Goal: Transaction & Acquisition: Purchase product/service

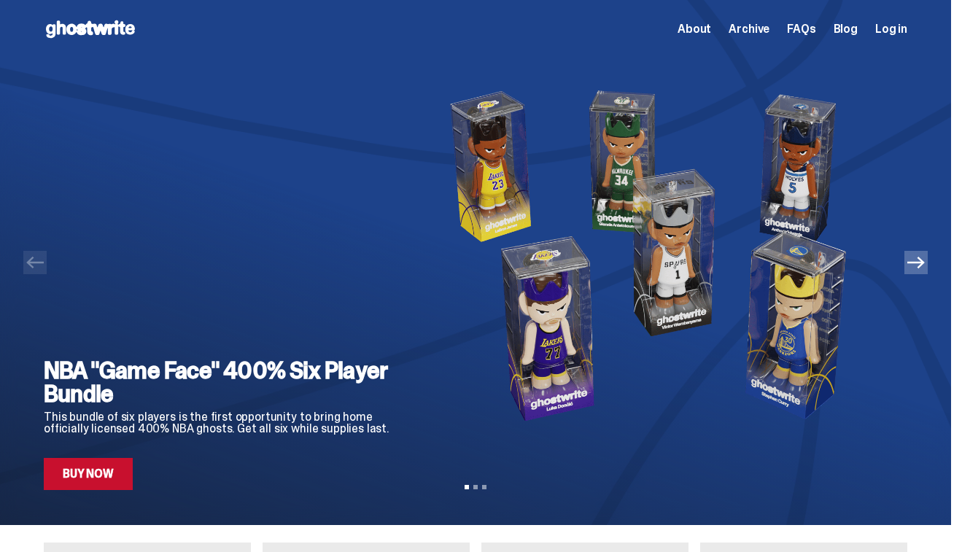
click at [546, 309] on img at bounding box center [655, 255] width 457 height 394
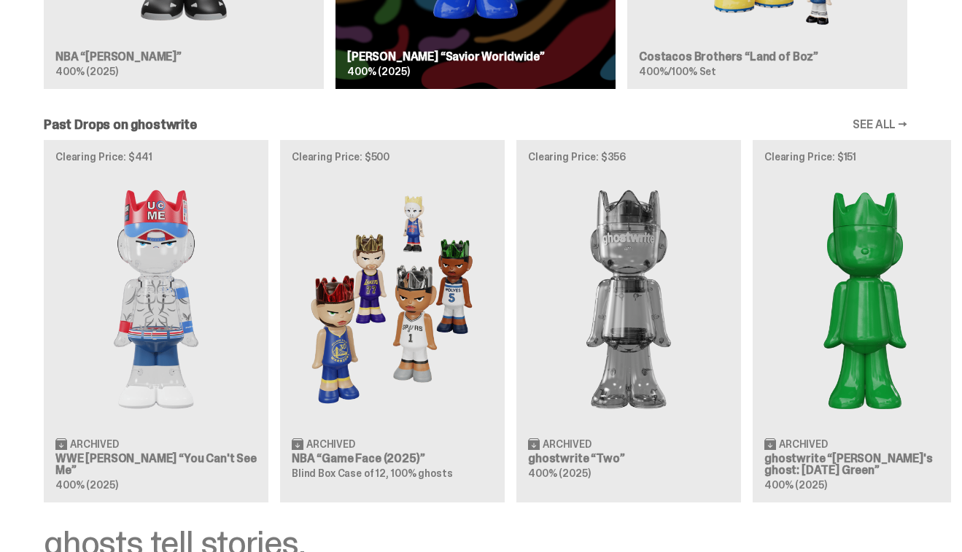
scroll to position [1180, 0]
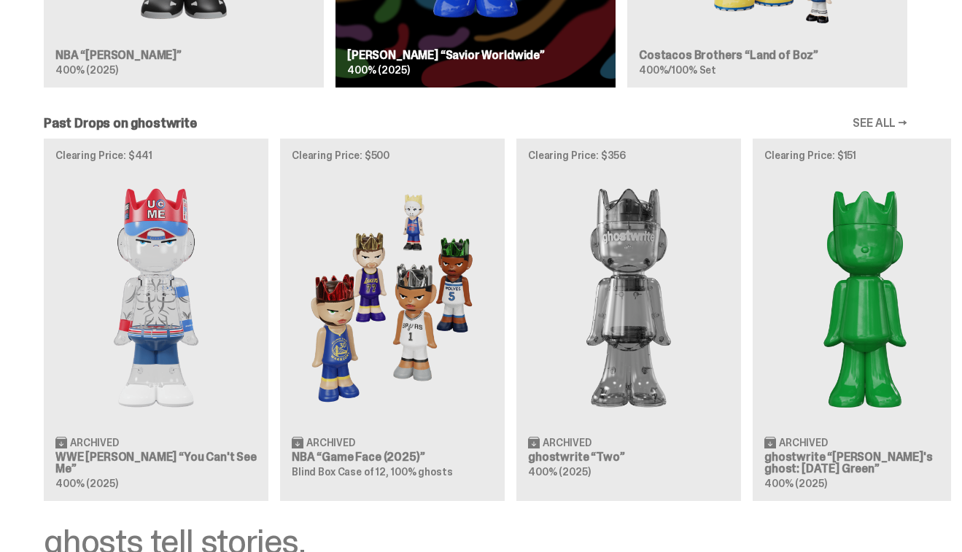
click at [649, 317] on div "Clearing Price: $441 Archived WWE [PERSON_NAME] “You Can't See Me” 400% (2025) …" at bounding box center [475, 320] width 951 height 362
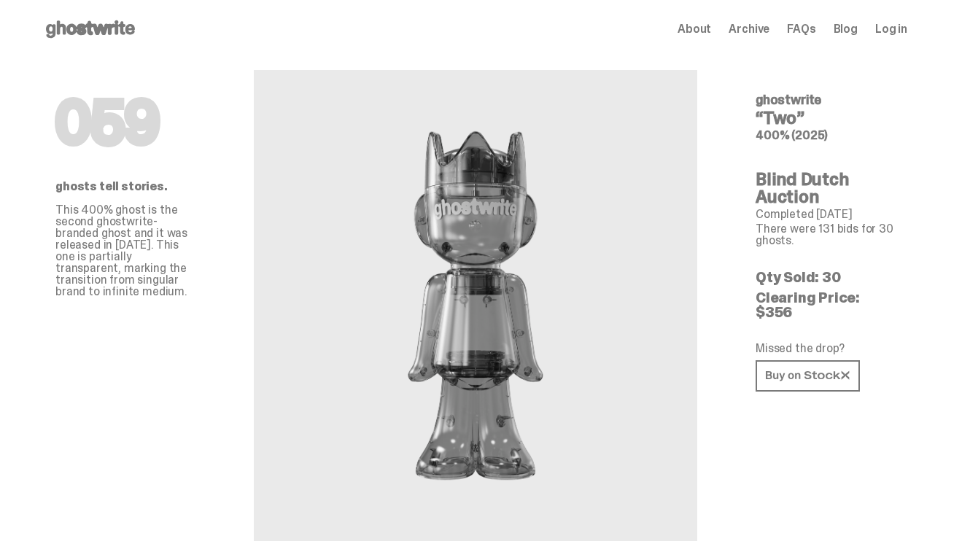
click at [700, 29] on span "About" at bounding box center [695, 29] width 34 height 12
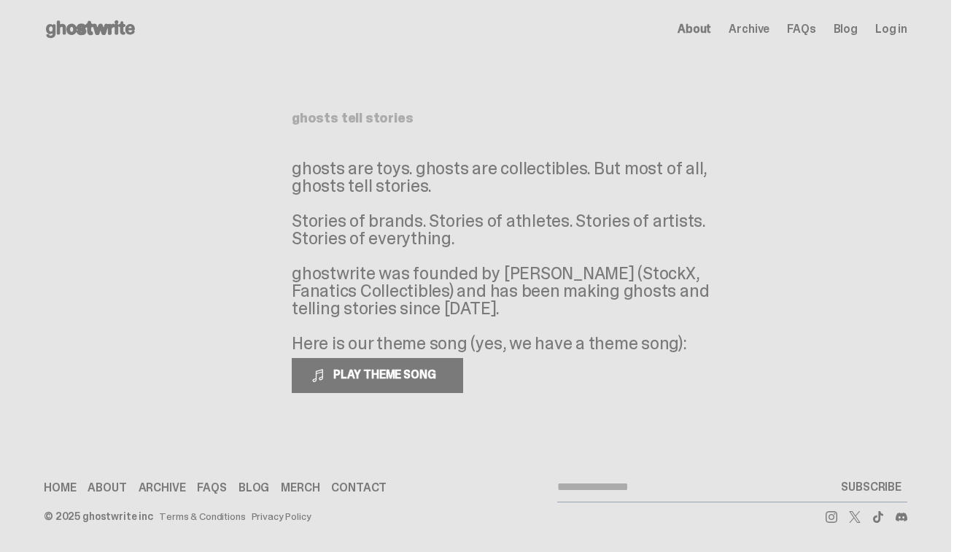
click at [751, 27] on span "Archive" at bounding box center [749, 29] width 41 height 12
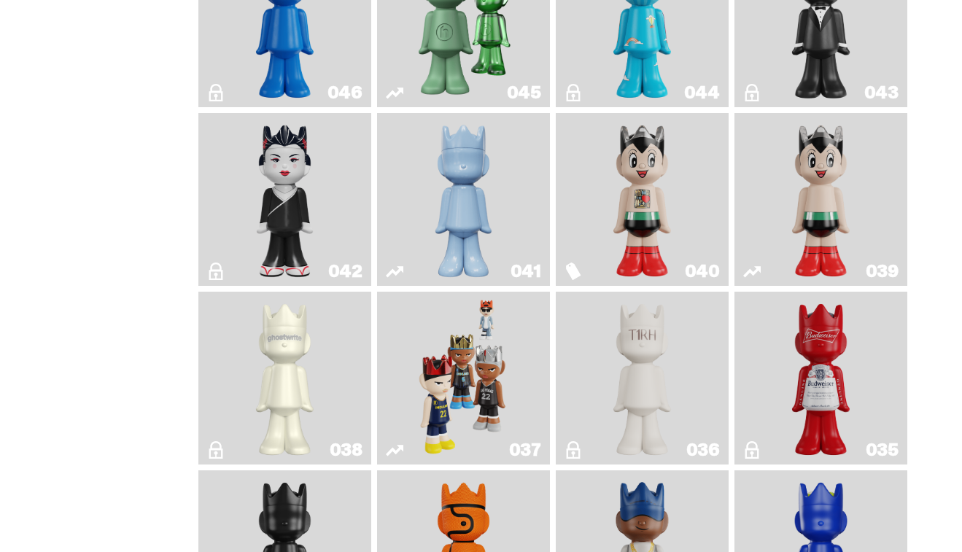
scroll to position [900, 0]
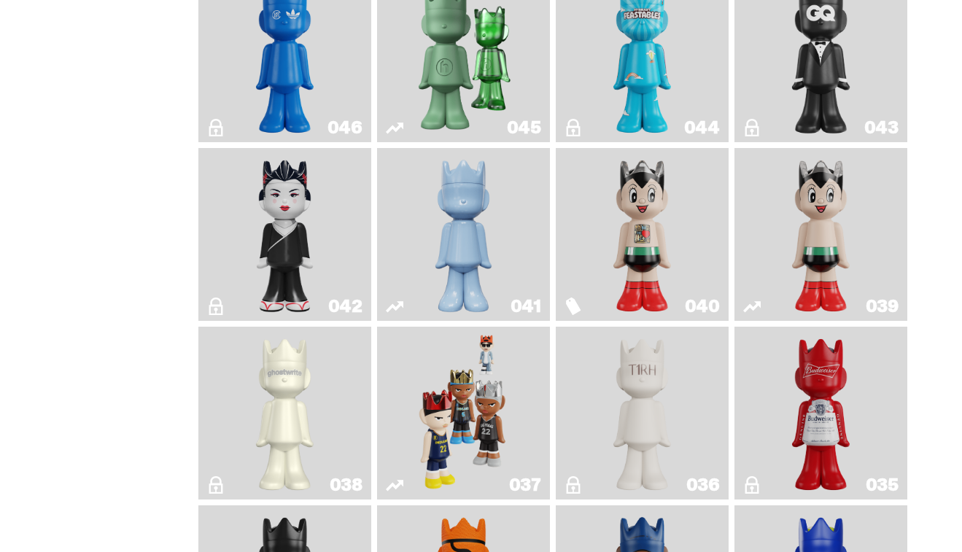
click at [651, 266] on img "Astro Boy (Heart)" at bounding box center [642, 234] width 69 height 161
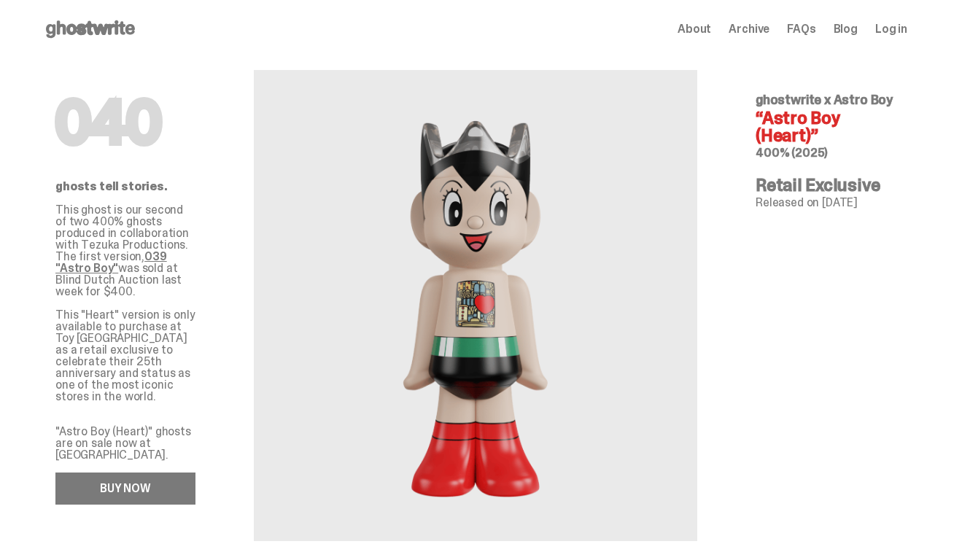
click at [166, 473] on link "BUY NOW" at bounding box center [125, 489] width 140 height 32
